Goal: Navigation & Orientation: Find specific page/section

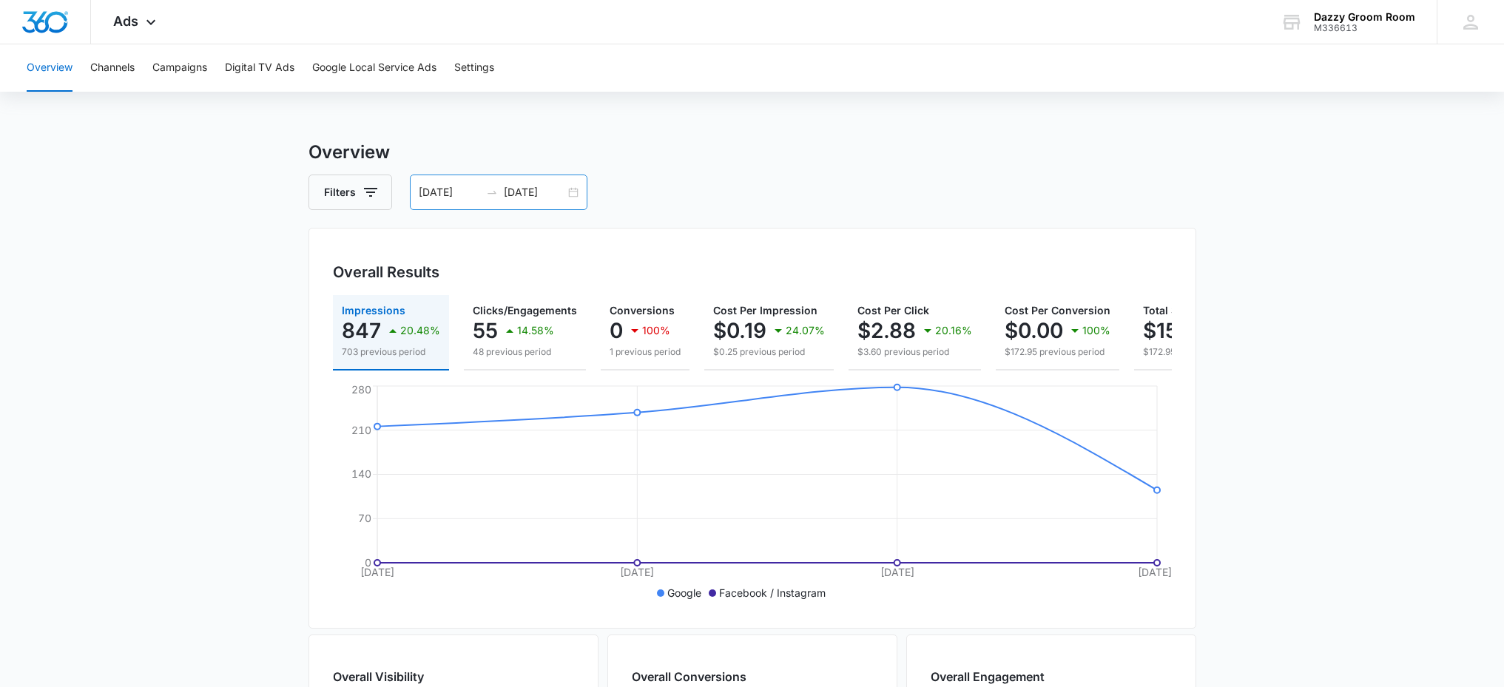
click at [568, 196] on div "[DATE] [DATE]" at bounding box center [499, 193] width 178 height 36
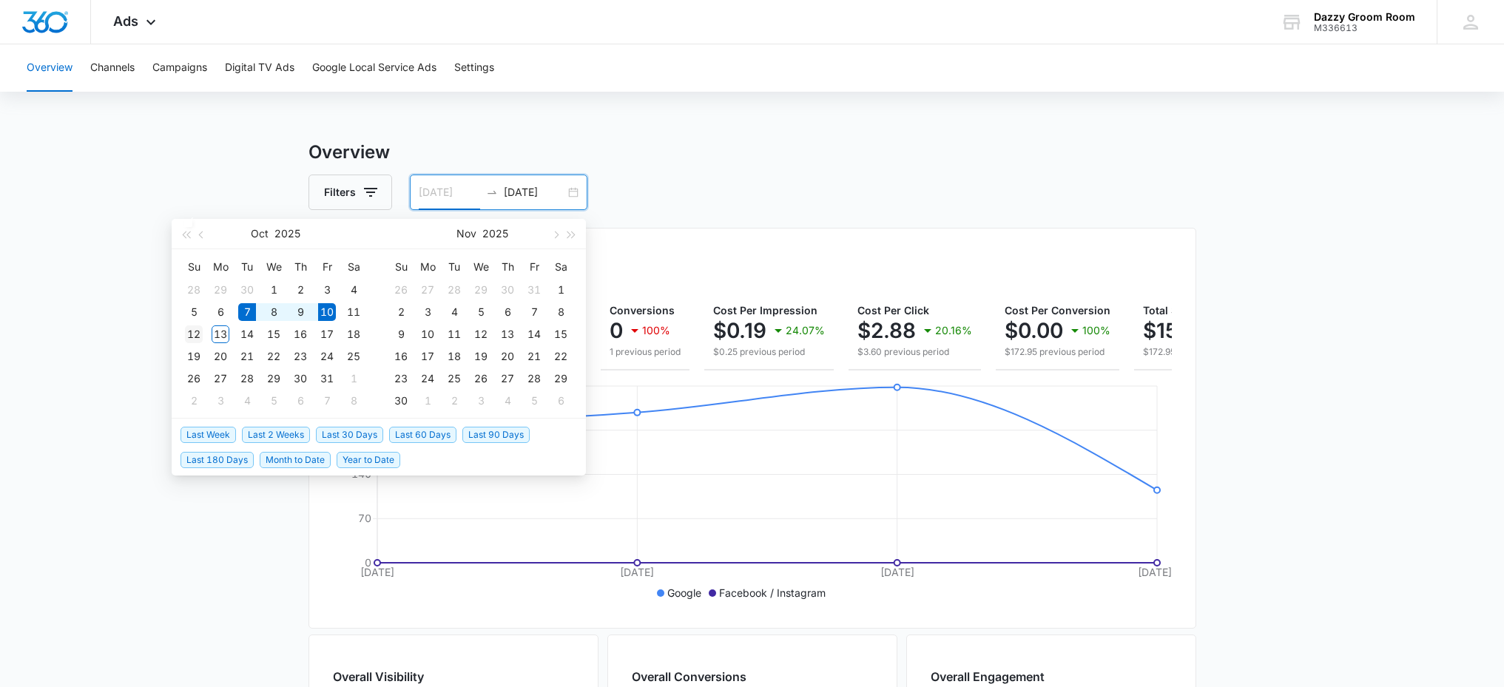
type input "[DATE]"
click at [194, 334] on div "12" at bounding box center [194, 335] width 18 height 18
type input "[DATE]"
click at [300, 311] on table "Su Mo Tu We Th Fr Sa 28 29 30 1 2 3 4 5 6 7 8 9 10 11 12 13 14 15 16 17 18 19 2…" at bounding box center [274, 333] width 186 height 157
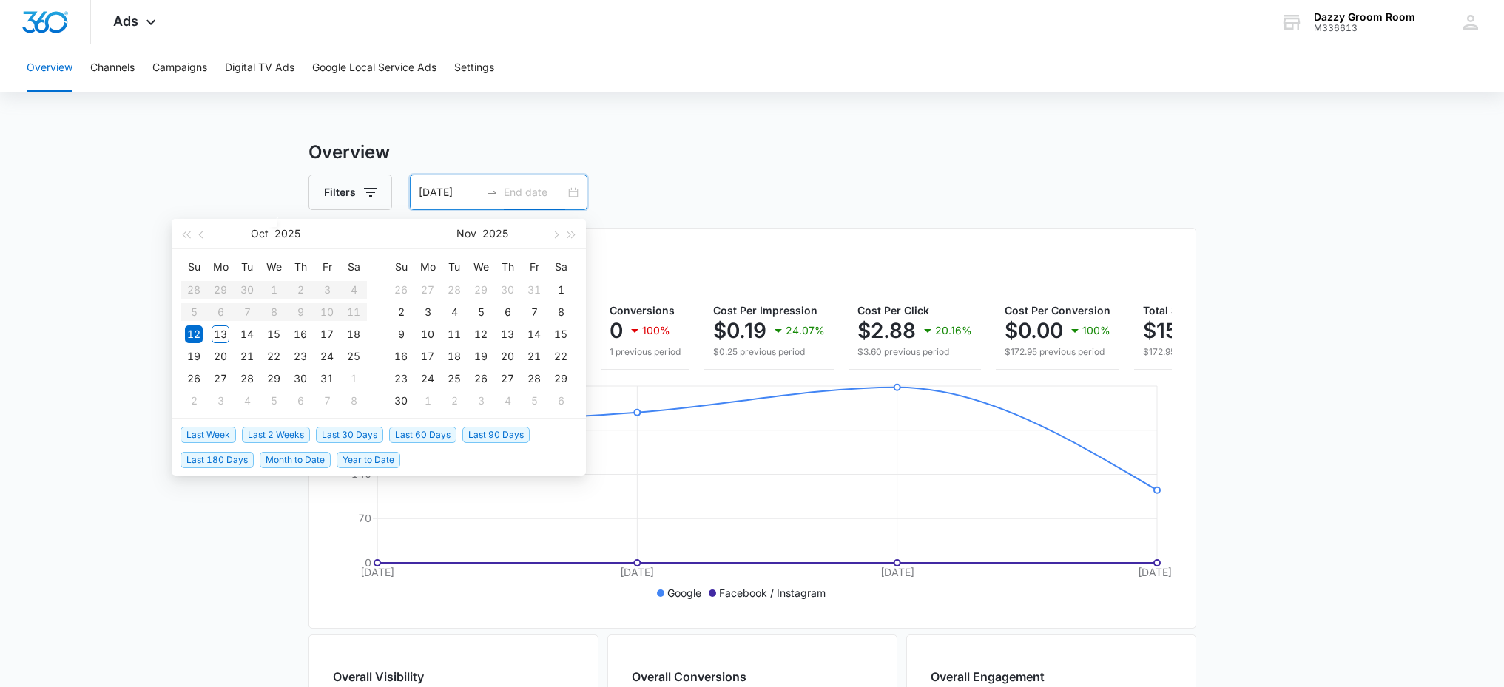
click at [300, 312] on table "Su Mo Tu We Th Fr Sa 28 29 30 1 2 3 4 5 6 7 8 9 10 11 12 13 14 15 16 17 18 19 2…" at bounding box center [274, 333] width 186 height 157
click at [445, 192] on input "[DATE]" at bounding box center [449, 192] width 61 height 16
type input "[DATE]"
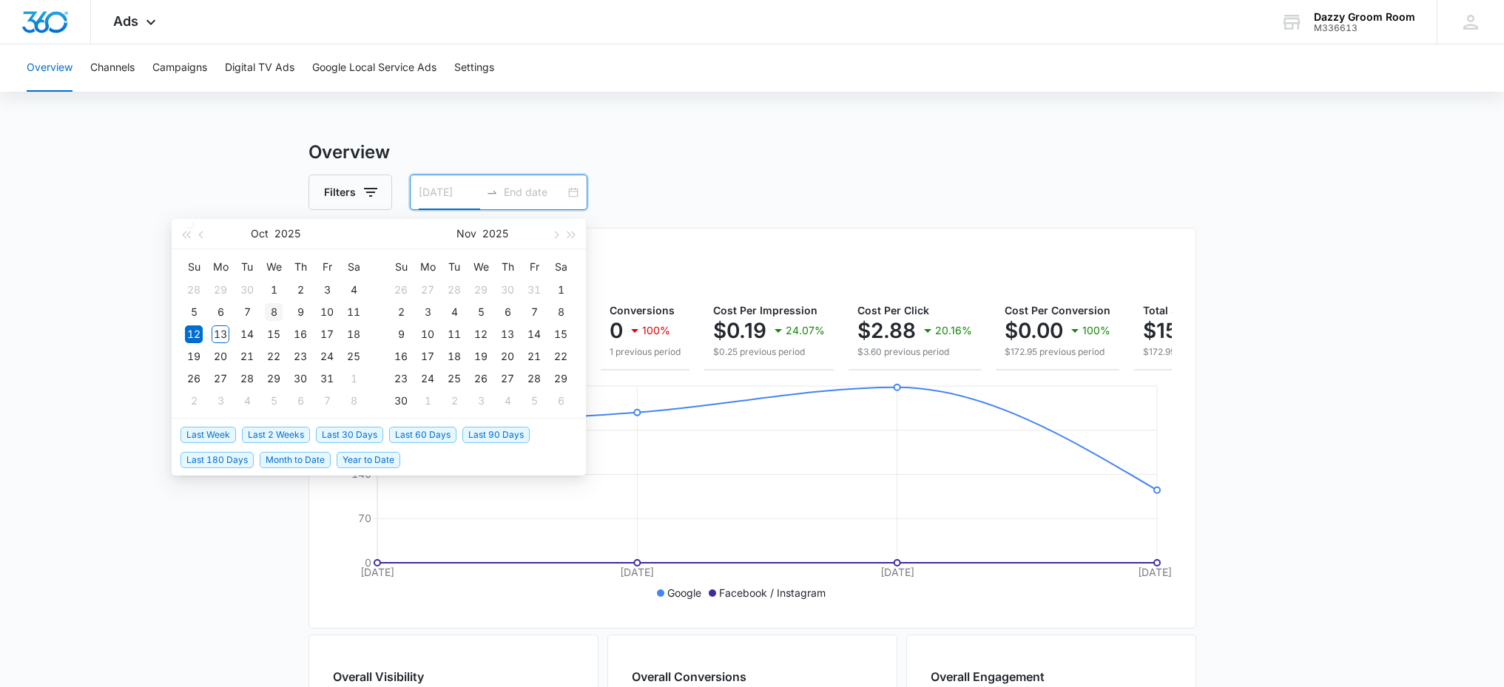
click at [275, 309] on div "8" at bounding box center [274, 312] width 18 height 18
type input "[DATE]"
click at [223, 334] on div "13" at bounding box center [221, 335] width 18 height 18
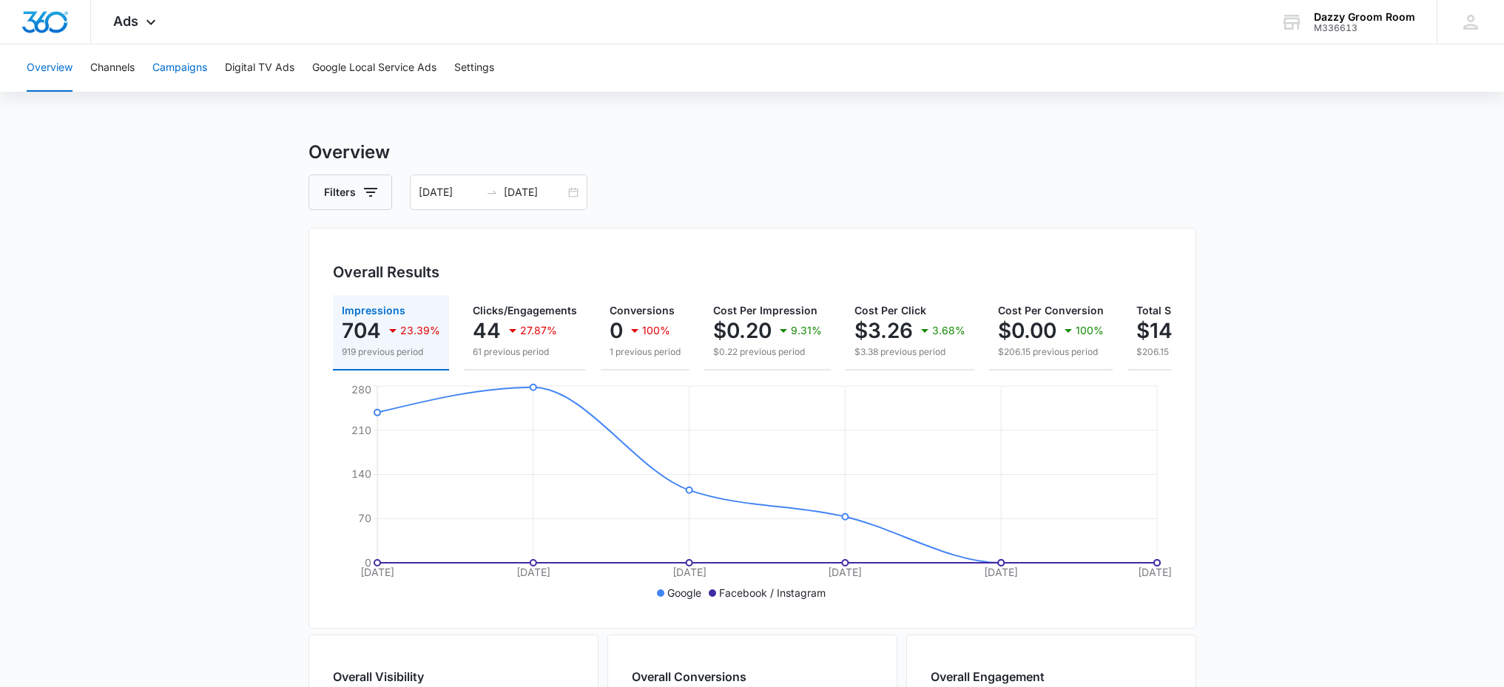
click at [198, 70] on button "Campaigns" at bounding box center [179, 67] width 55 height 47
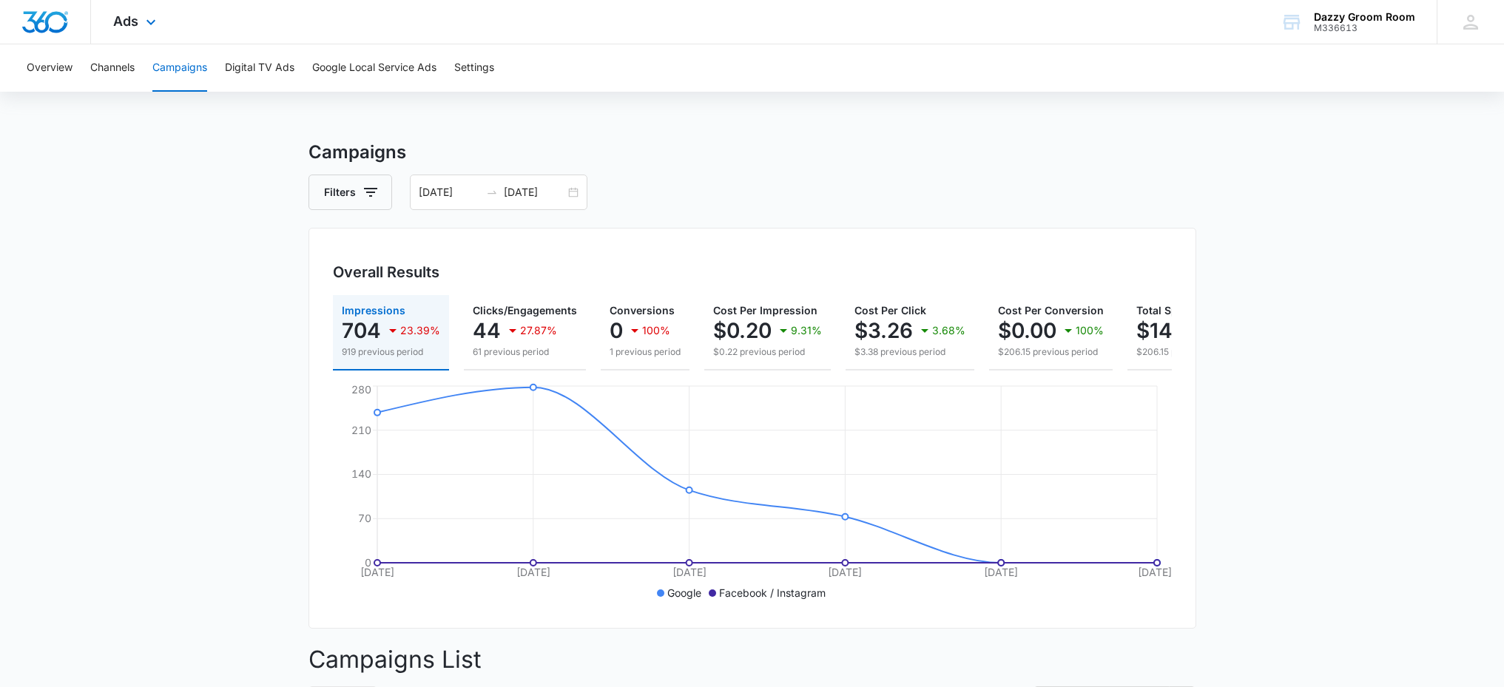
click at [113, 32] on div "Ads Apps Reputation Websites Forms CRM Email Social Shop Payments POS Content A…" at bounding box center [136, 22] width 91 height 44
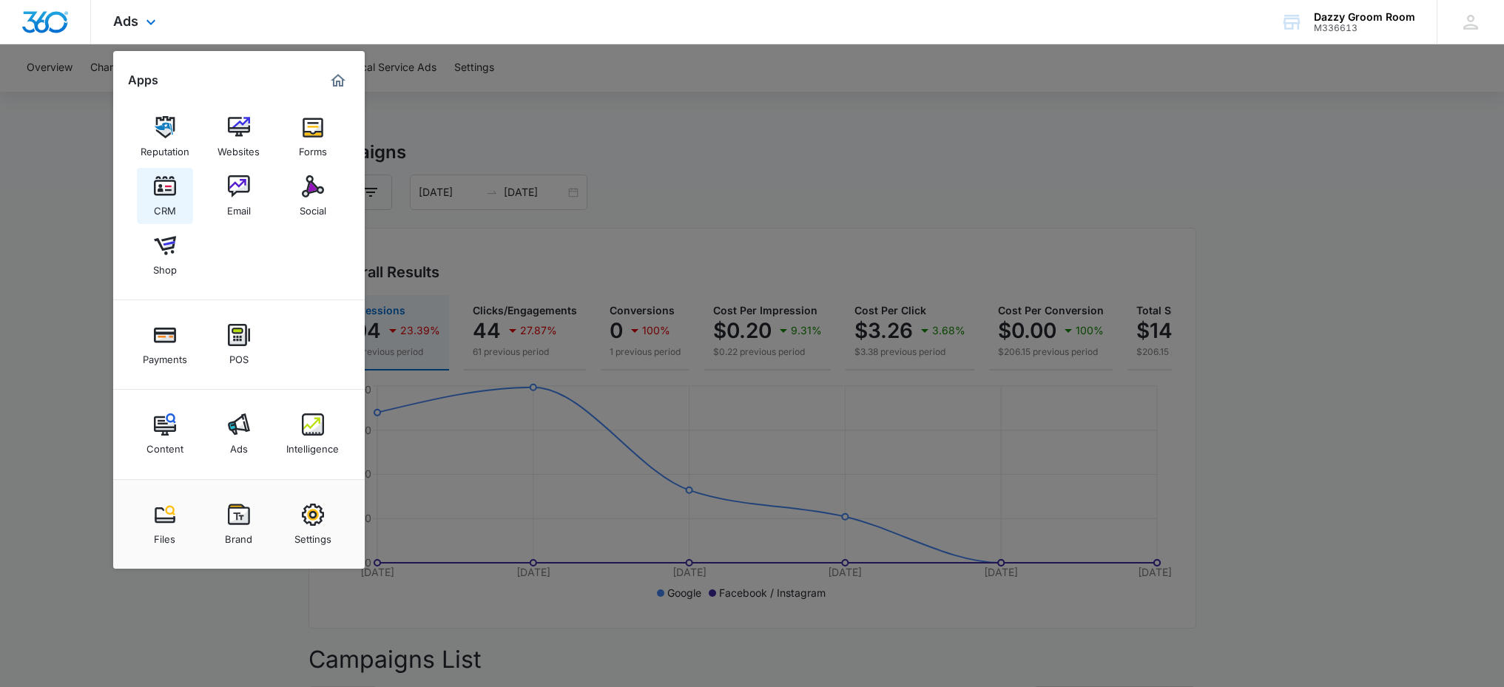
click at [164, 192] on img at bounding box center [165, 186] width 22 height 22
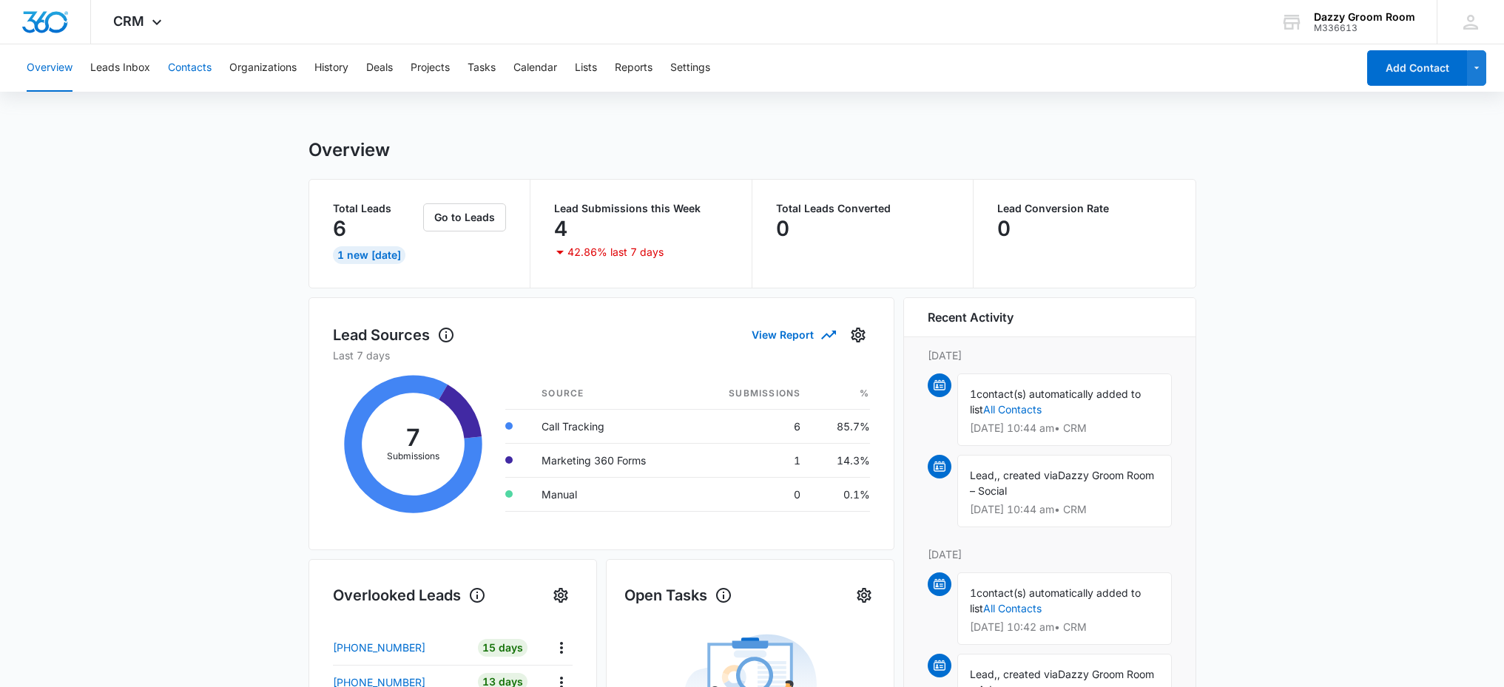
click at [183, 66] on button "Contacts" at bounding box center [190, 67] width 44 height 47
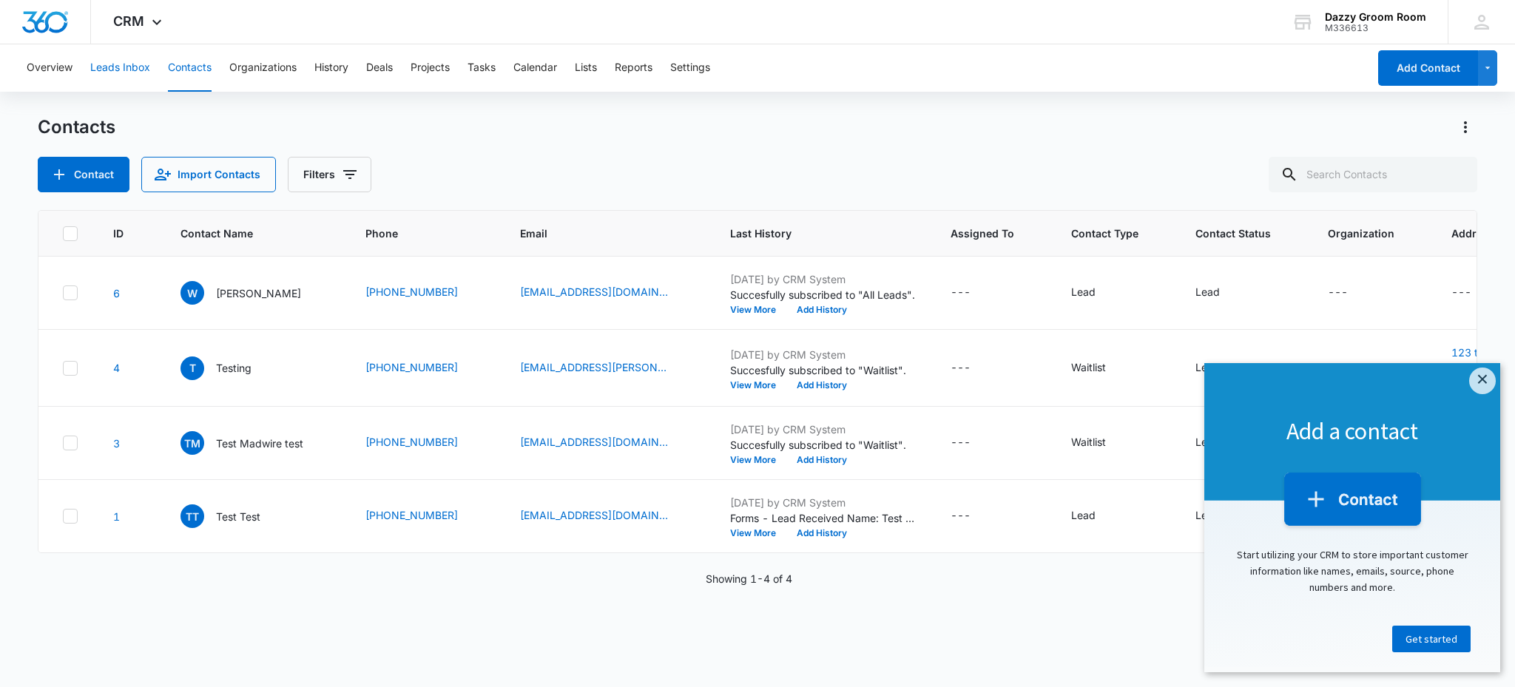
click at [132, 67] on button "Leads Inbox" at bounding box center [120, 67] width 60 height 47
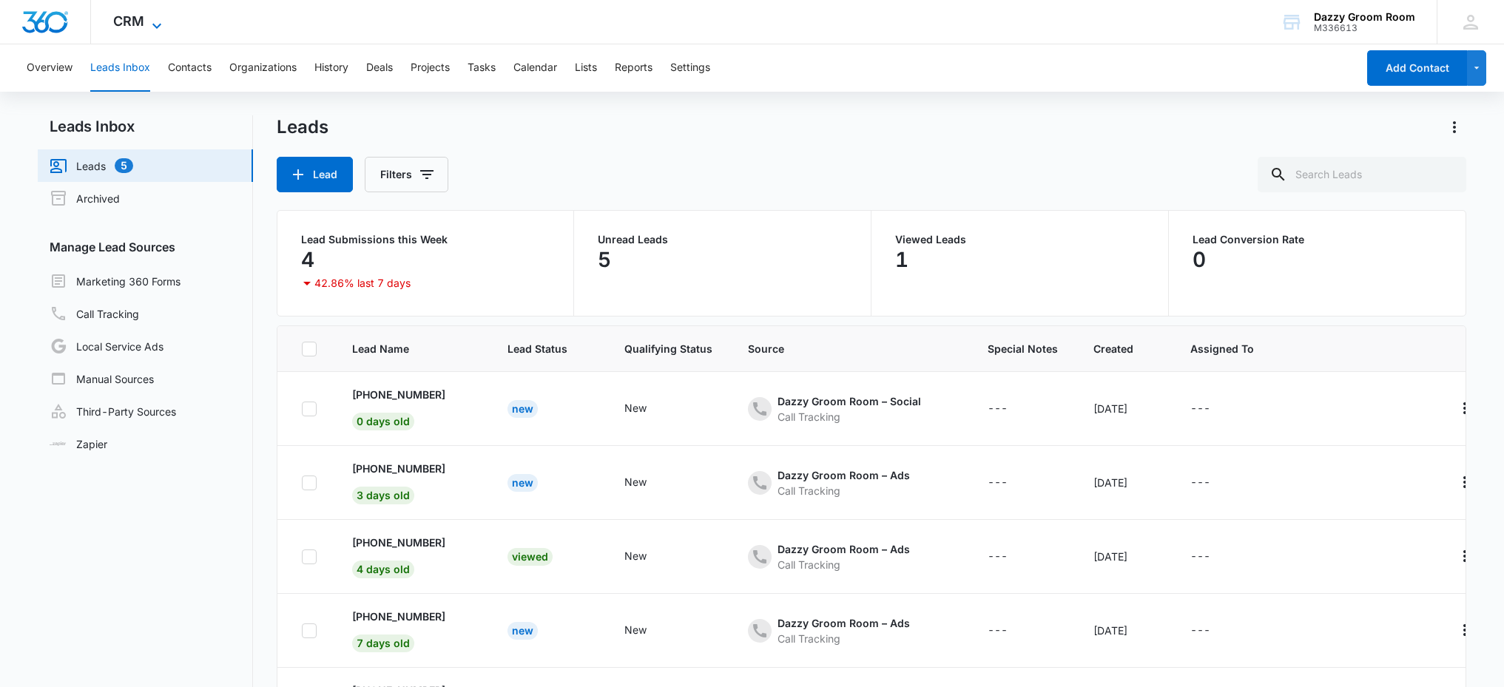
click at [151, 23] on icon at bounding box center [157, 26] width 18 height 18
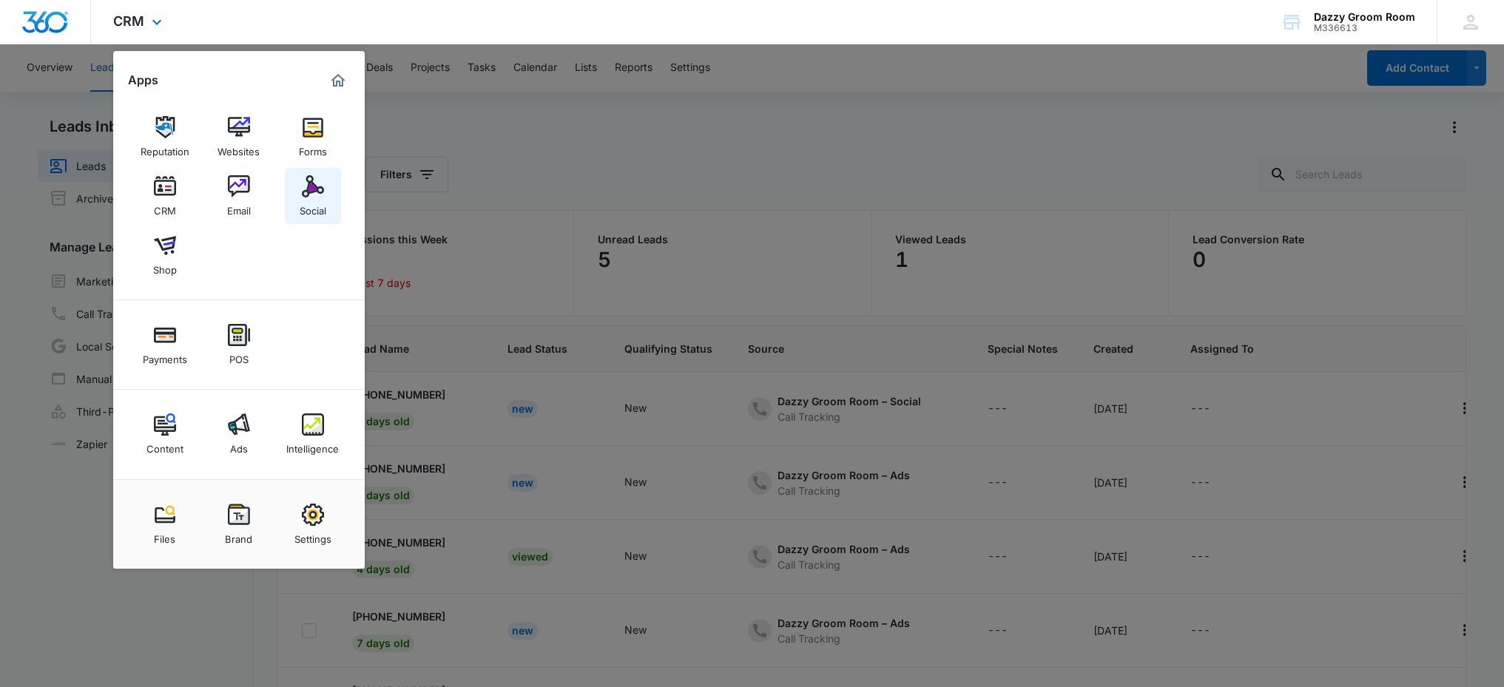
click at [316, 203] on div "Social" at bounding box center [313, 207] width 27 height 19
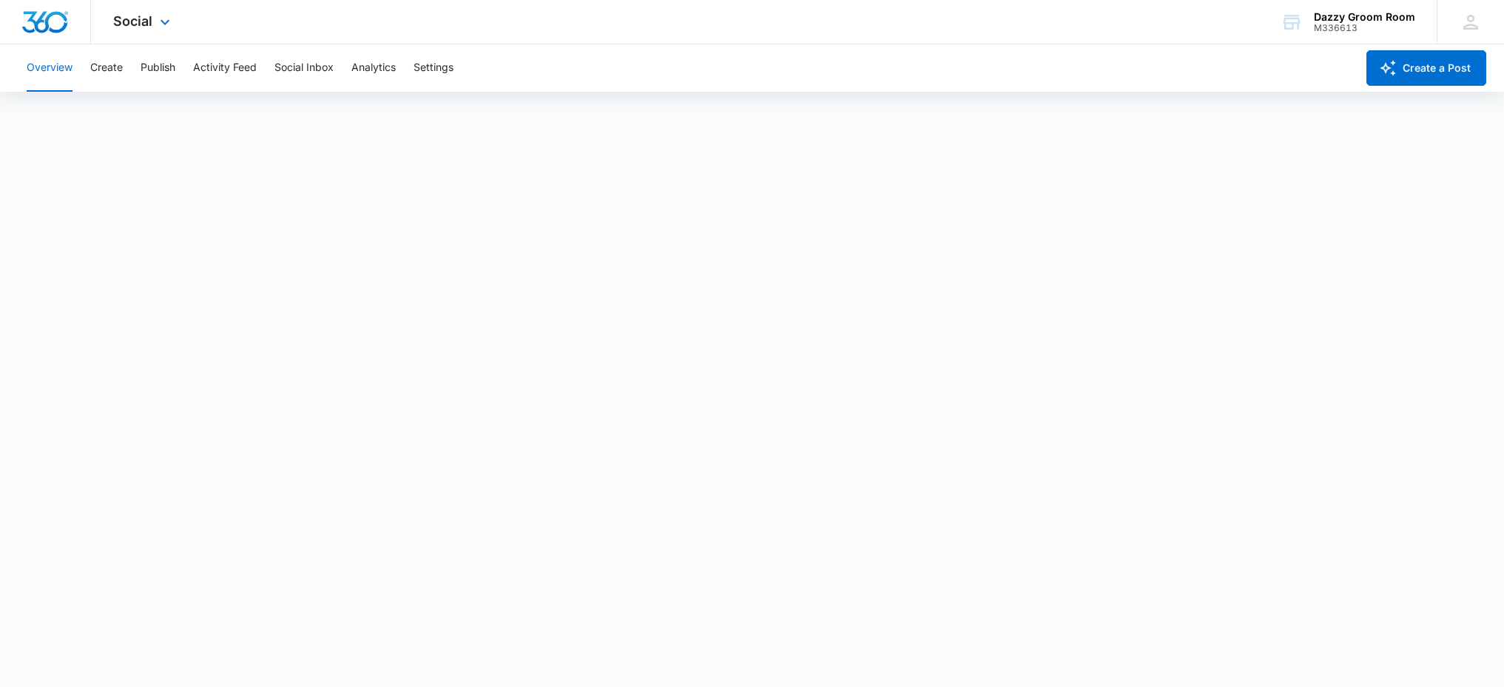
click at [64, 16] on img "Dashboard" at bounding box center [44, 22] width 47 height 22
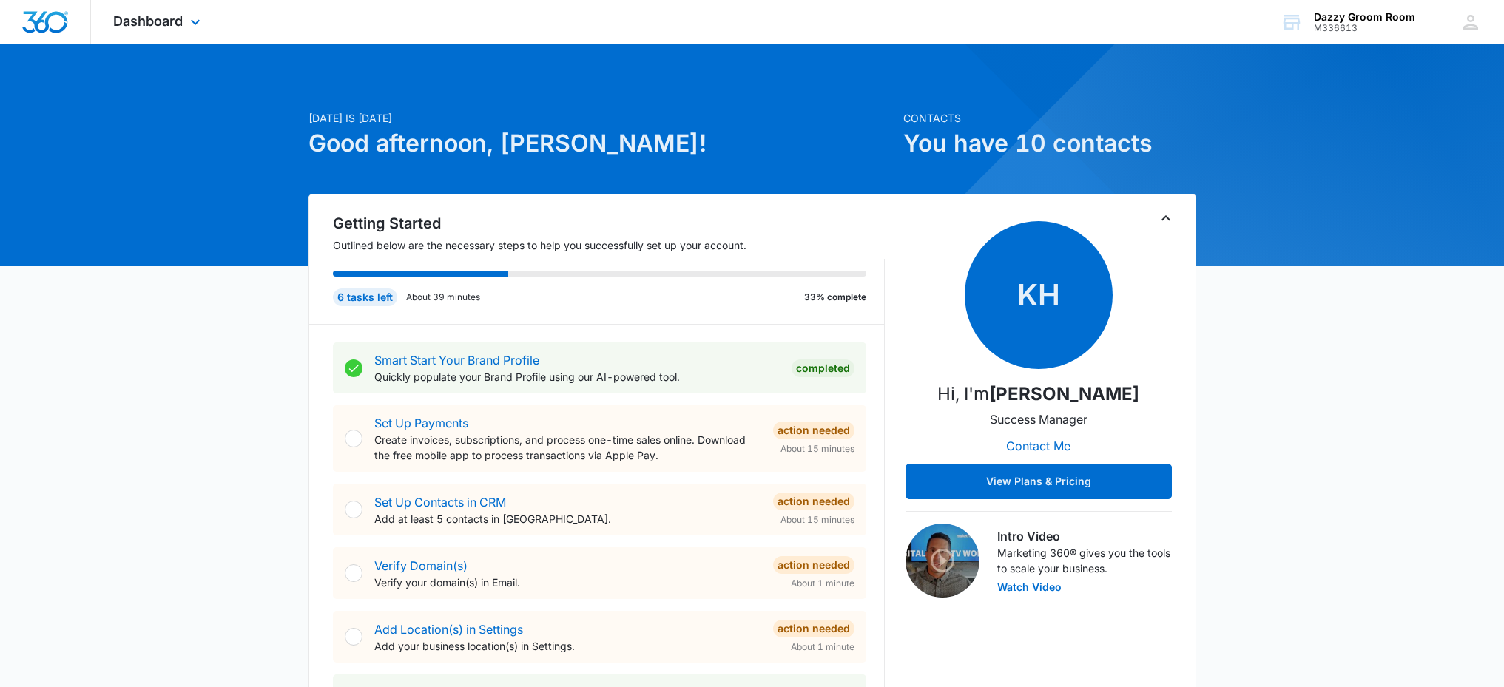
click at [186, 30] on div "Dashboard Apps Reputation Websites Forms CRM Email Social Shop Payments POS Con…" at bounding box center [158, 22] width 135 height 44
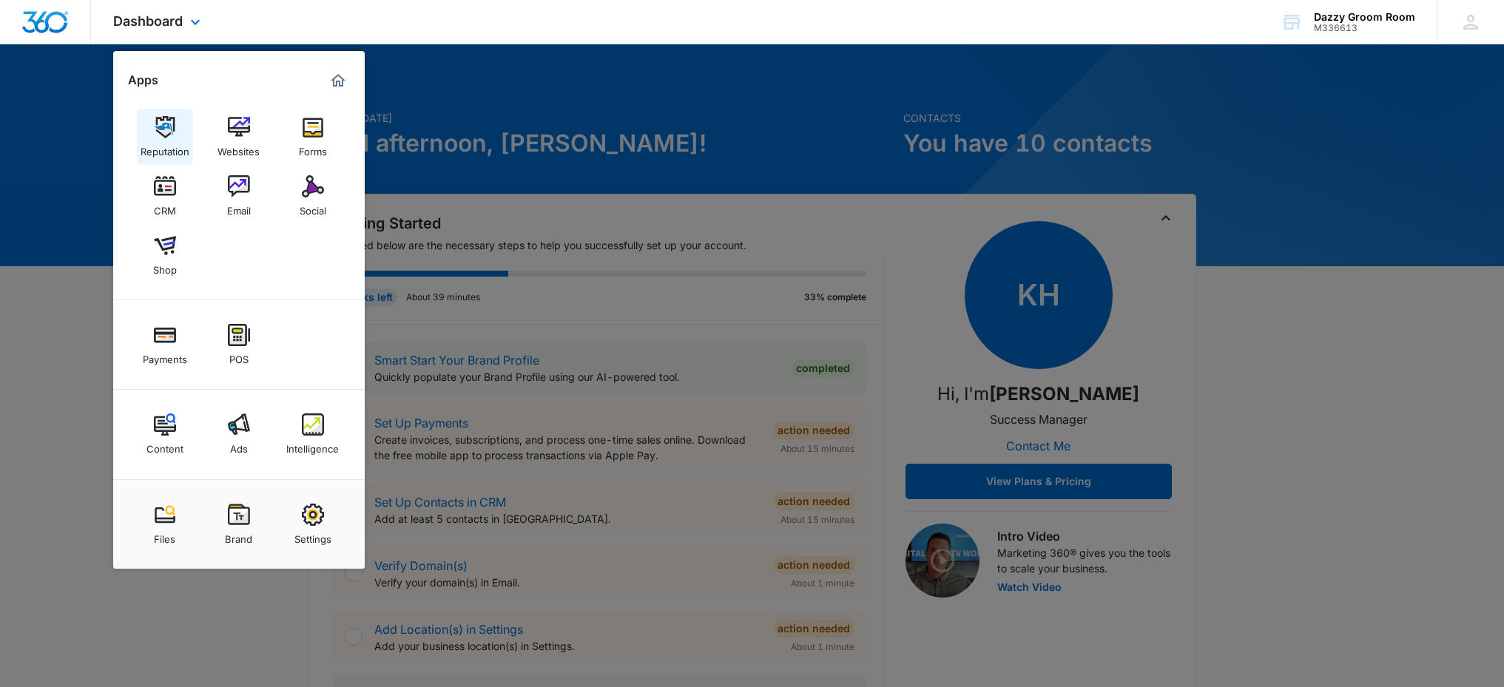
click at [169, 131] on img at bounding box center [165, 127] width 22 height 22
